Goal: Navigation & Orientation: Understand site structure

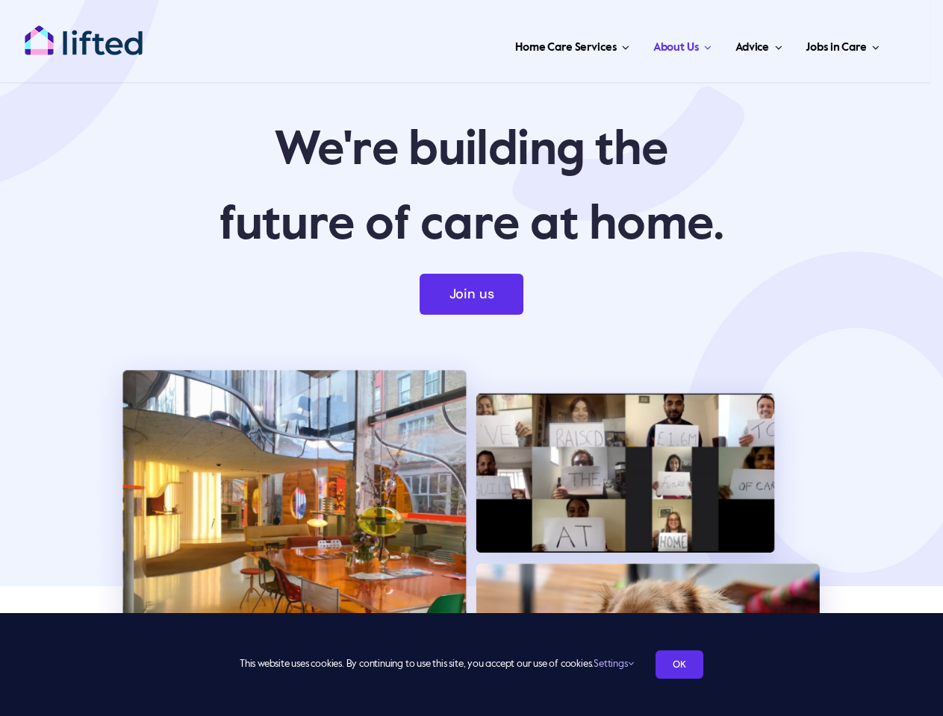
click at [471, 358] on img at bounding box center [472, 654] width 764 height 619
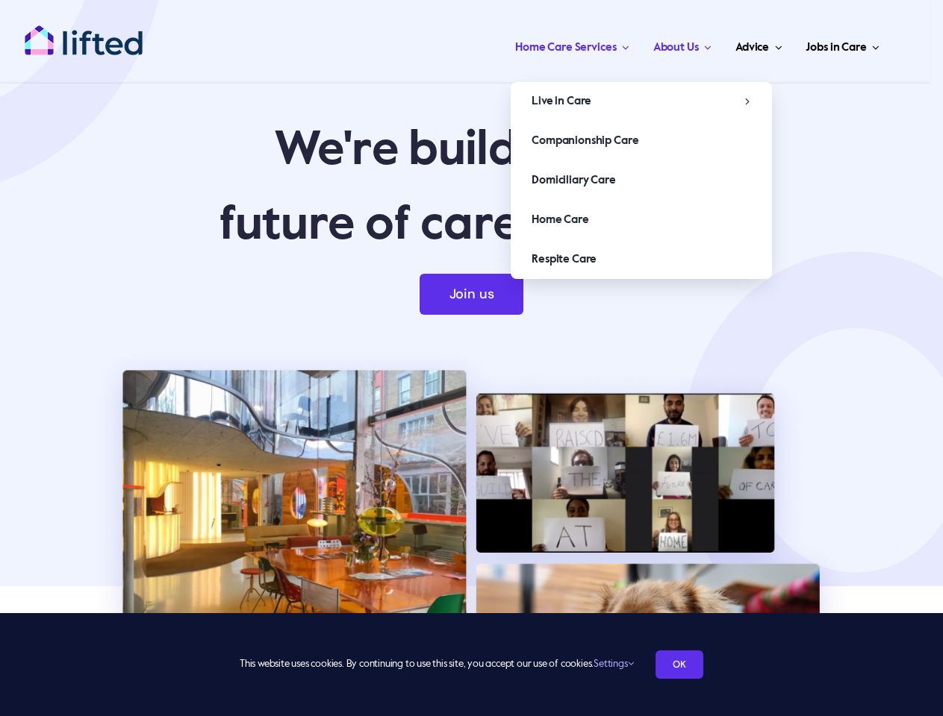
click at [570, 45] on span "Home Care Services" at bounding box center [565, 48] width 101 height 24
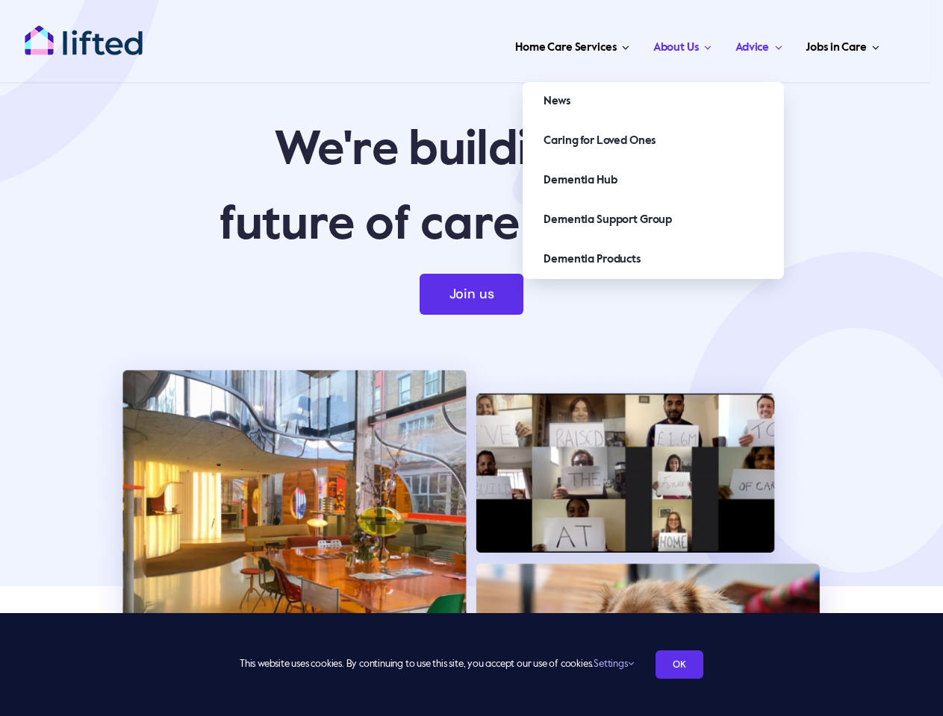
click at [758, 45] on span "Advice" at bounding box center [752, 48] width 34 height 24
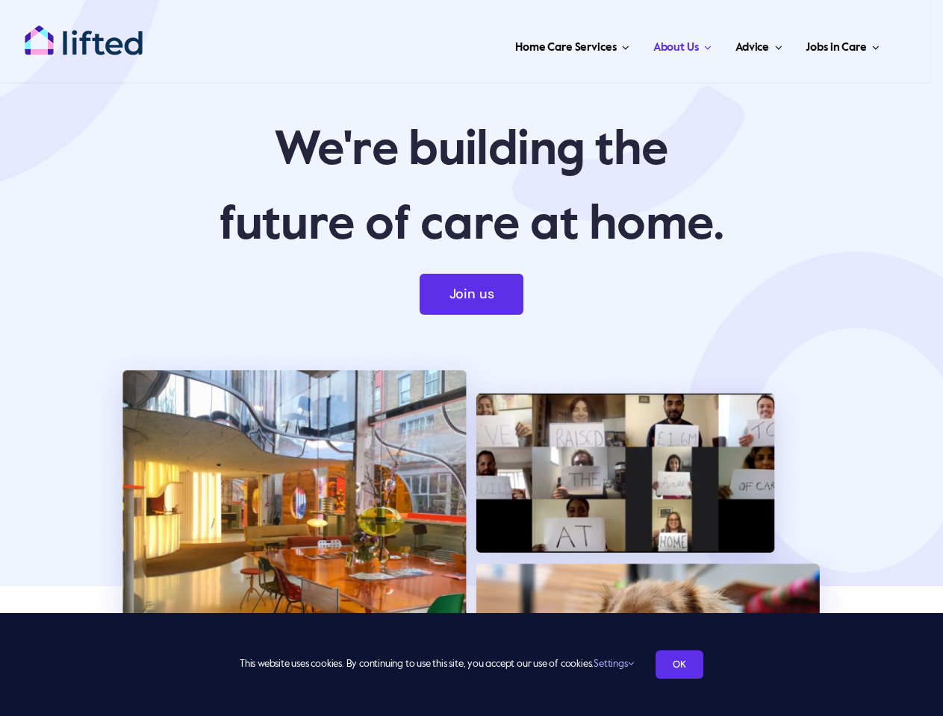
click at [613, 664] on link "Settings" at bounding box center [613, 665] width 40 height 10
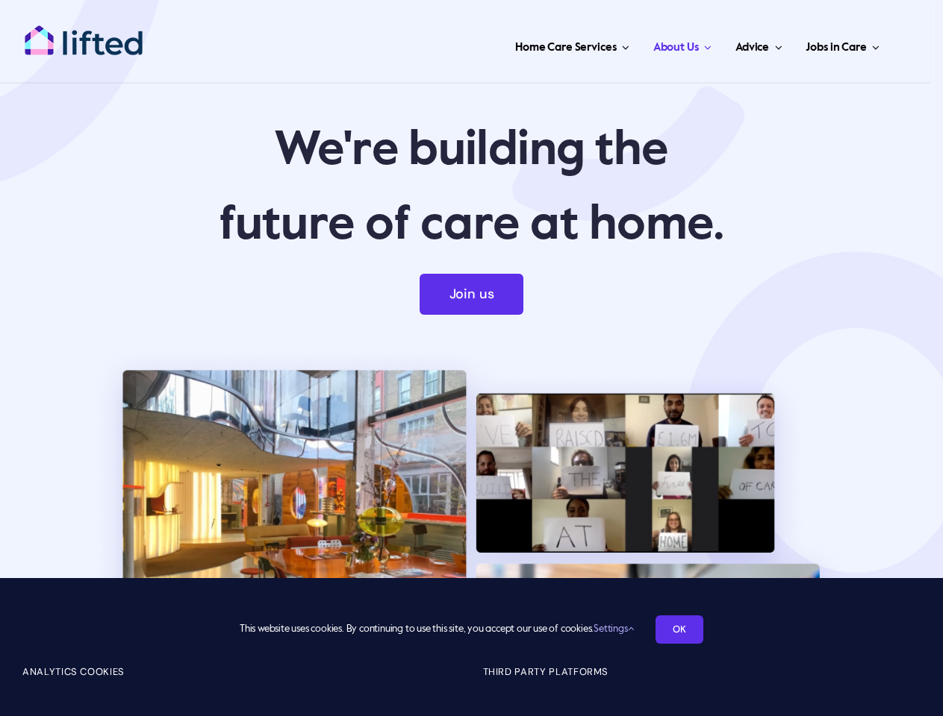
click at [680, 665] on h4 "Third Party Platforms" at bounding box center [702, 672] width 438 height 15
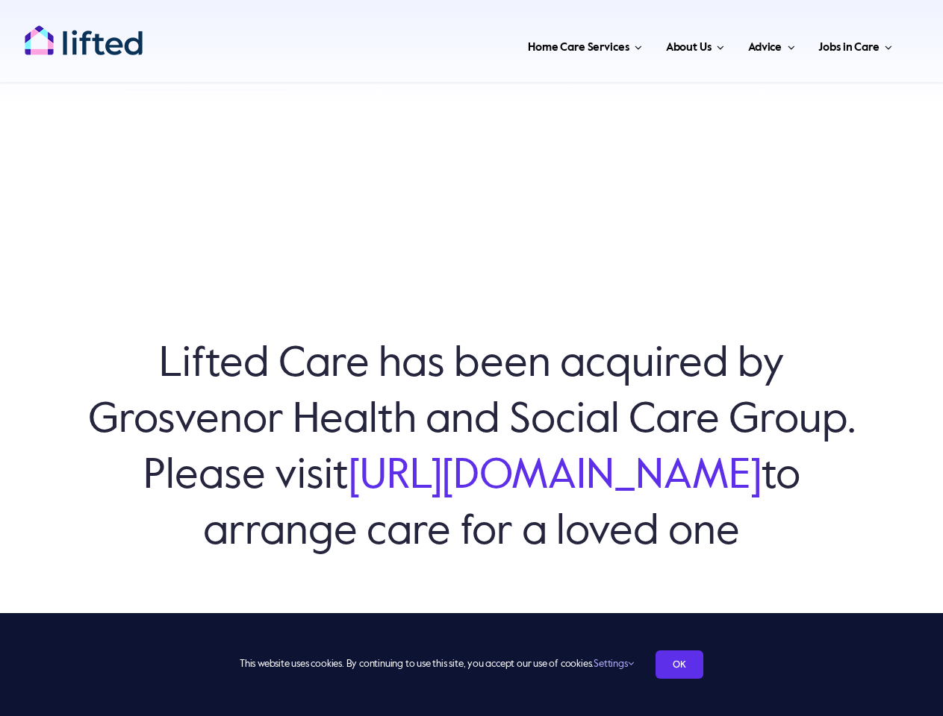
click at [471, 358] on h6 "Lifted Care has been acquired by Grosvenor Health and Social Care Group. Please…" at bounding box center [471, 449] width 793 height 224
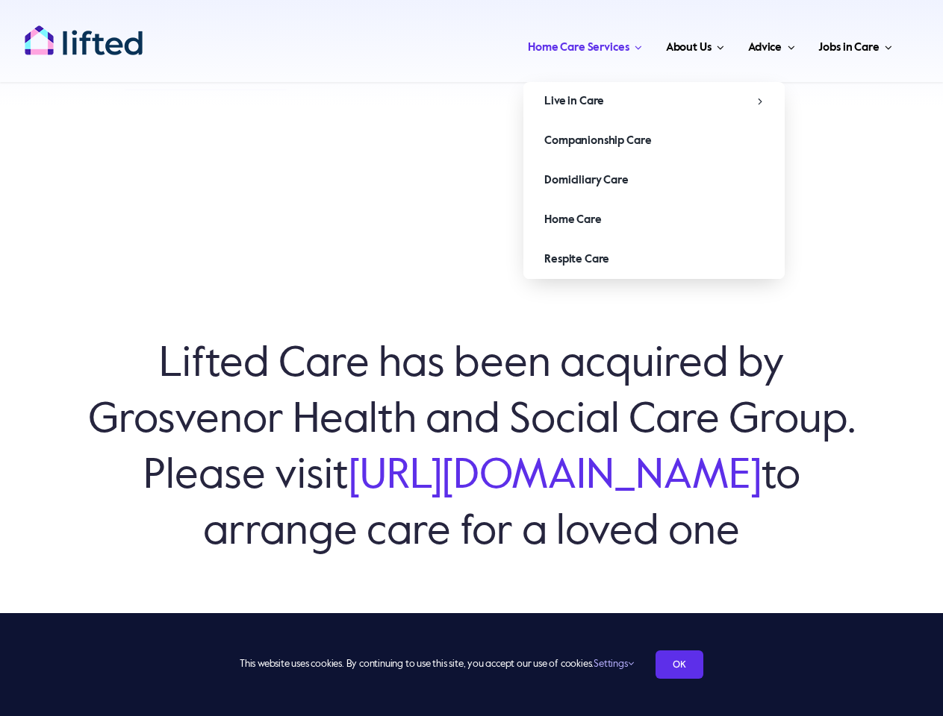
click at [583, 45] on span "Home Care Services" at bounding box center [578, 48] width 101 height 24
click at [770, 45] on span "Advice" at bounding box center [765, 48] width 34 height 24
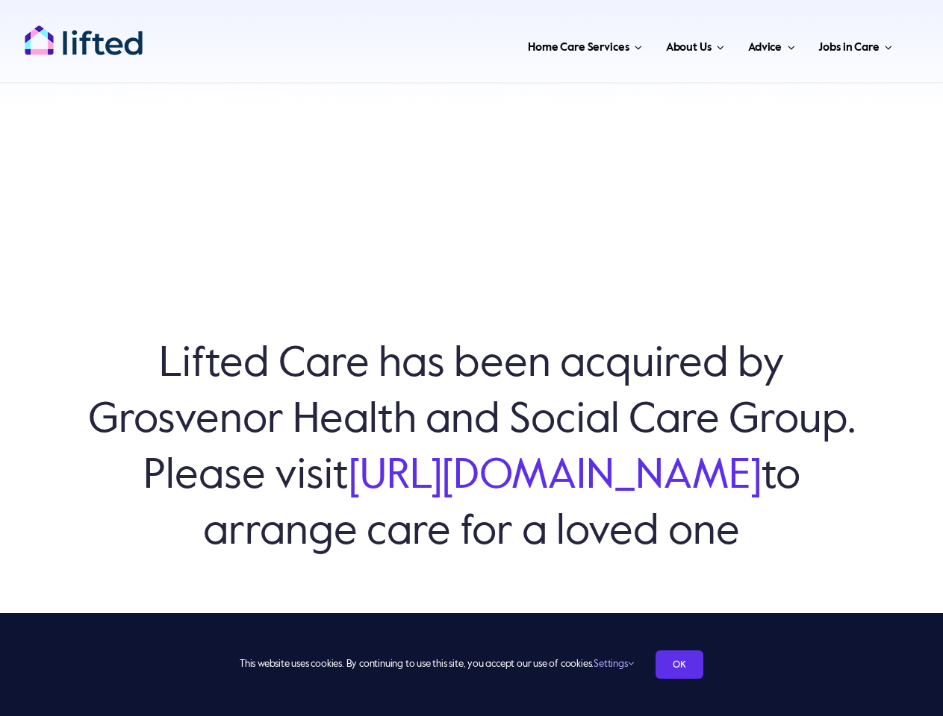
click at [613, 664] on link "Settings" at bounding box center [613, 665] width 40 height 10
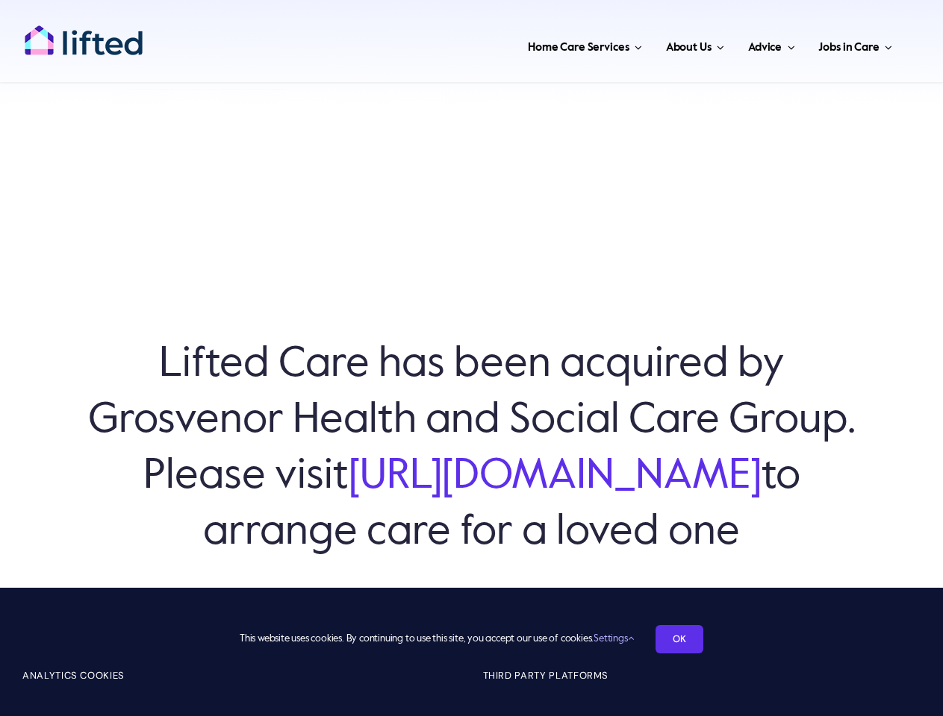
click at [680, 665] on div "Analytics Cookies Tracking Cookies Third Party Platforms YouTube Facebook" at bounding box center [471, 666] width 898 height 25
